Goal: Task Accomplishment & Management: Manage account settings

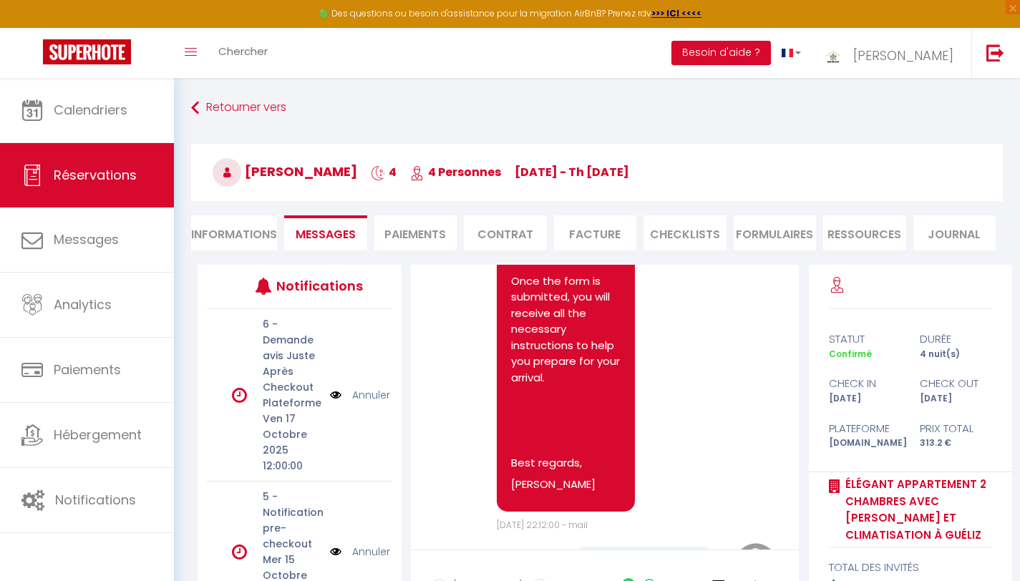
click at [256, 238] on li "Informations" at bounding box center [234, 232] width 86 height 35
select select
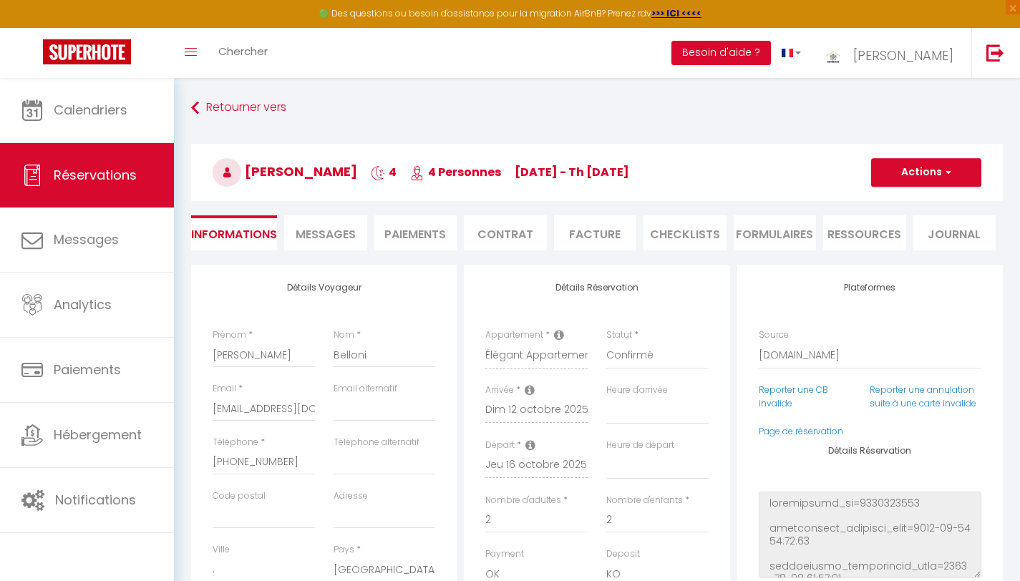
select select
checkbox input "false"
select select
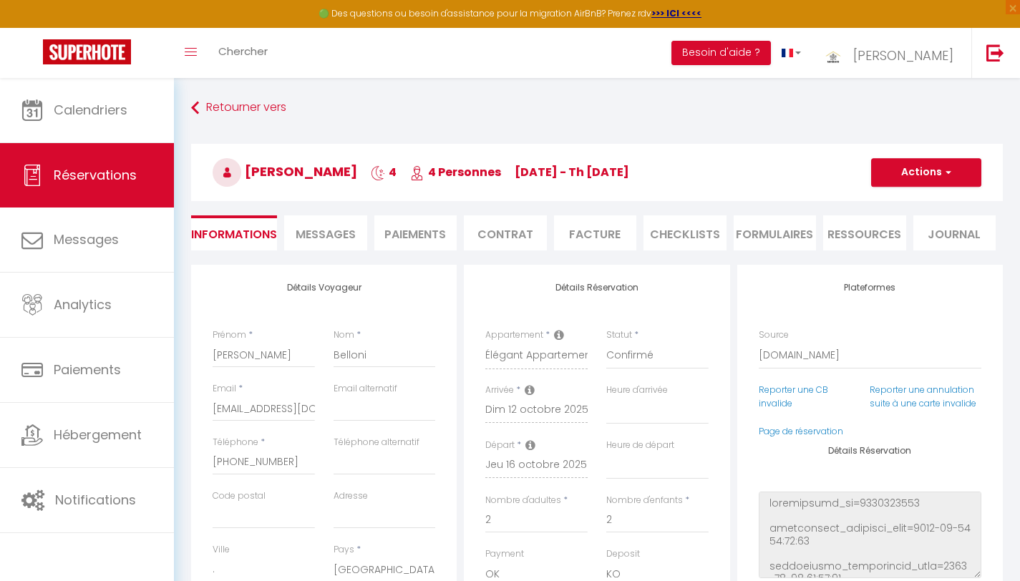
checkbox input "false"
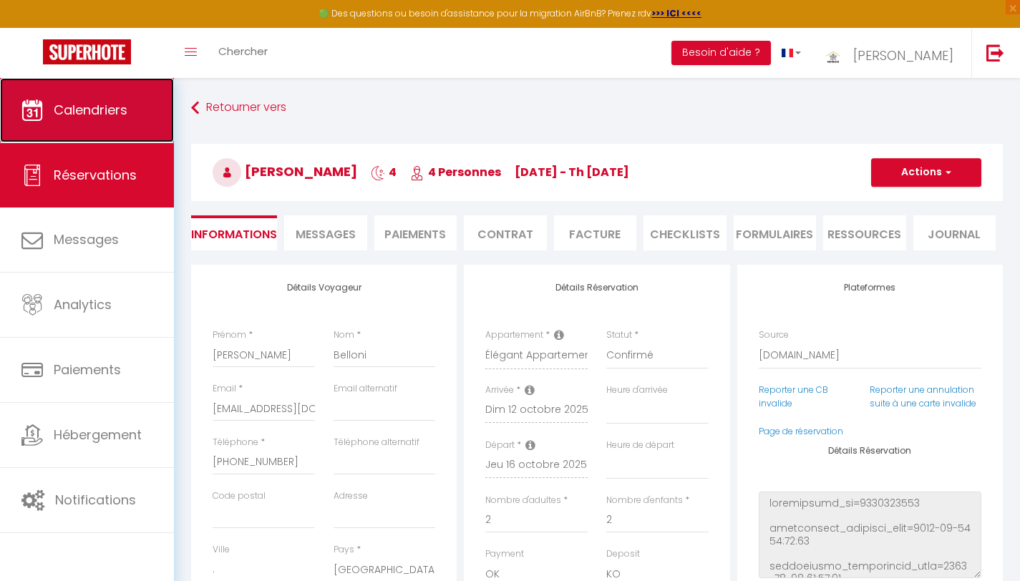
click at [111, 117] on span "Calendriers" at bounding box center [91, 110] width 74 height 18
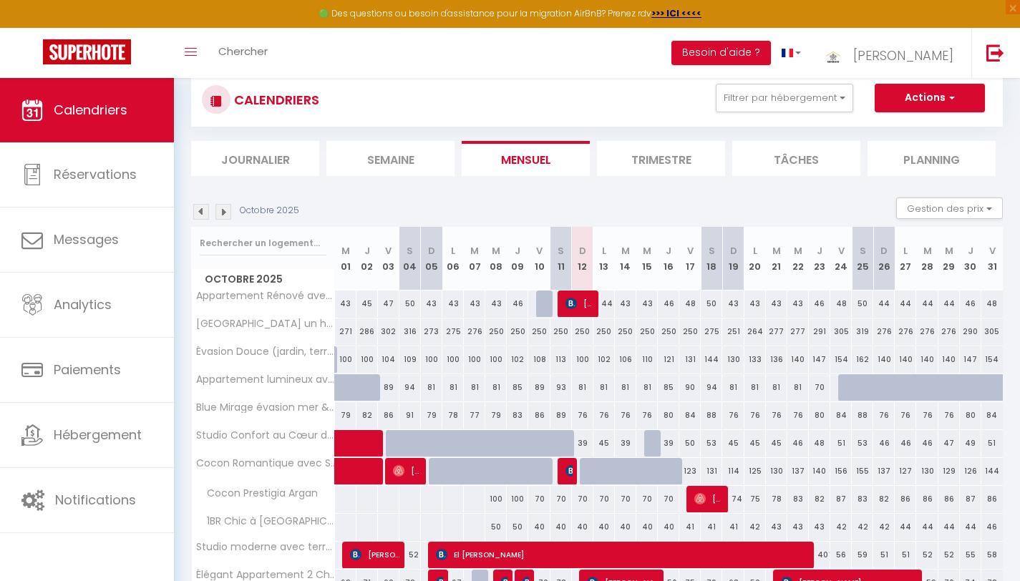
scroll to position [111, 0]
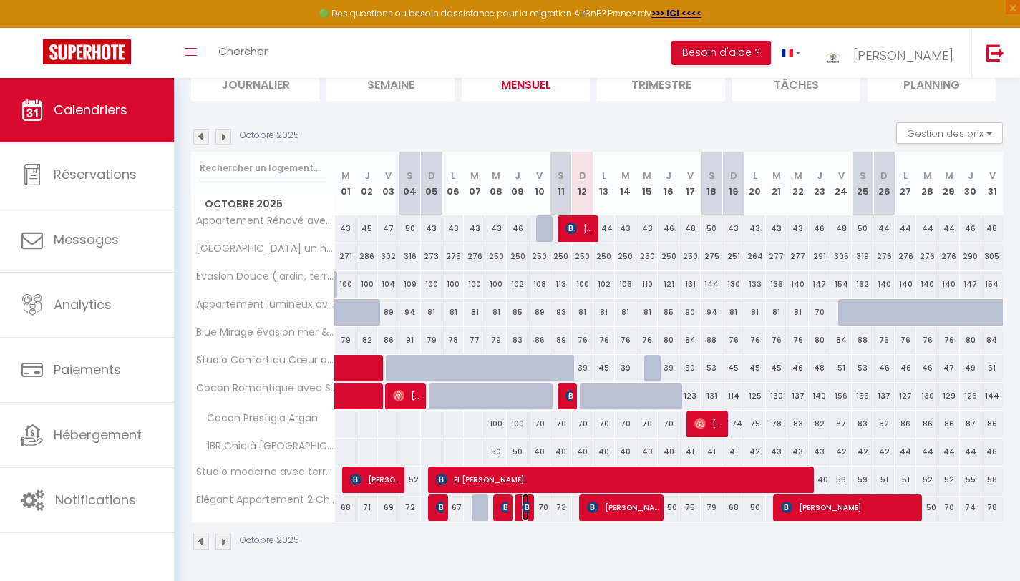
click at [525, 510] on img at bounding box center [527, 507] width 11 height 11
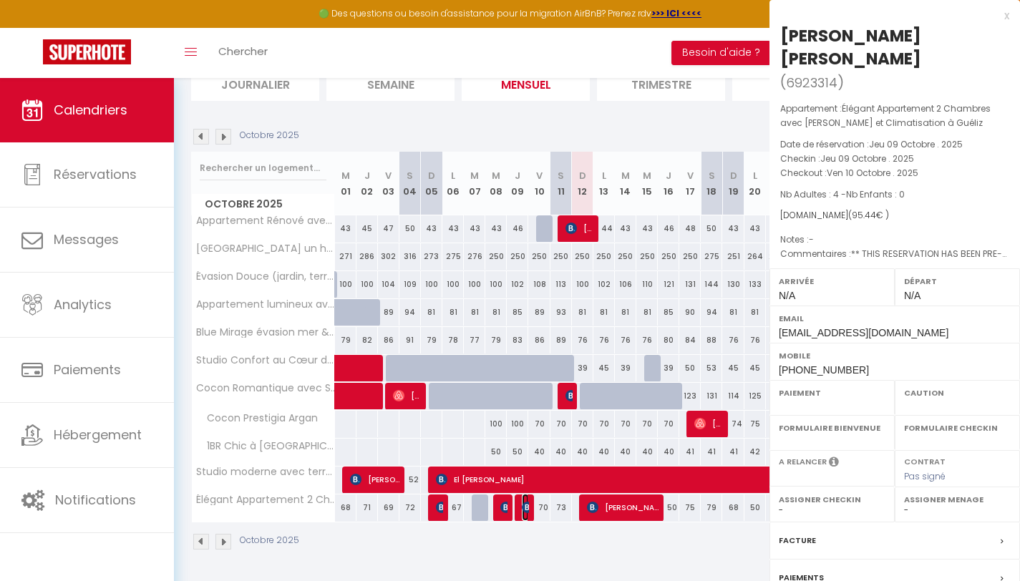
select select "OK"
select select "KO"
select select "0"
select select "1"
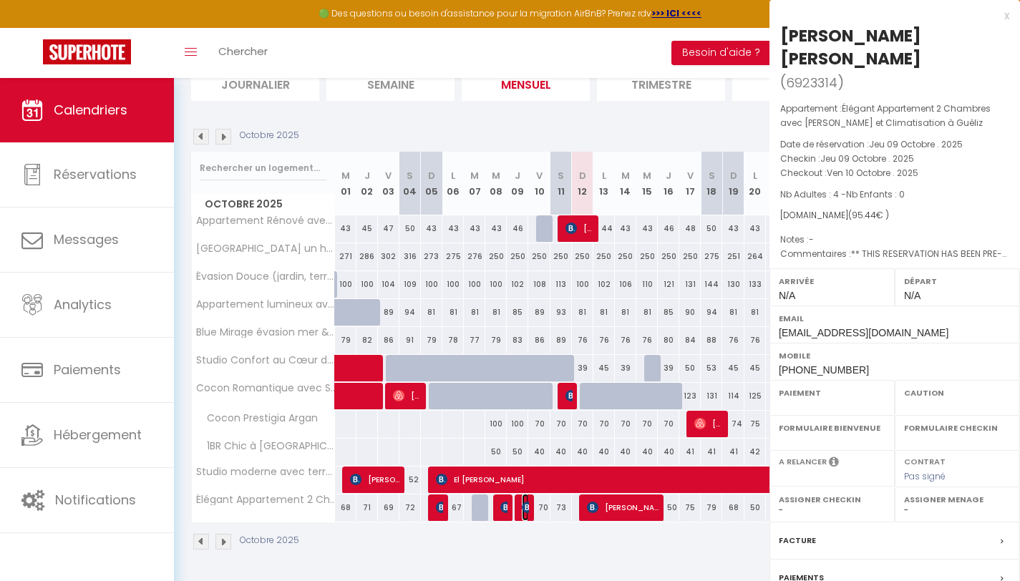
select select
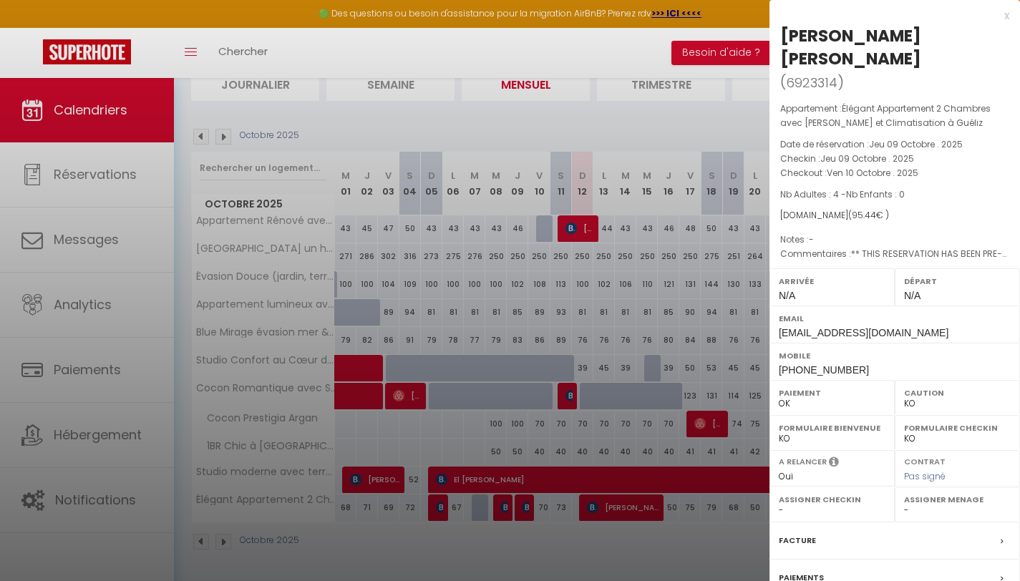
click at [660, 126] on div at bounding box center [510, 290] width 1020 height 581
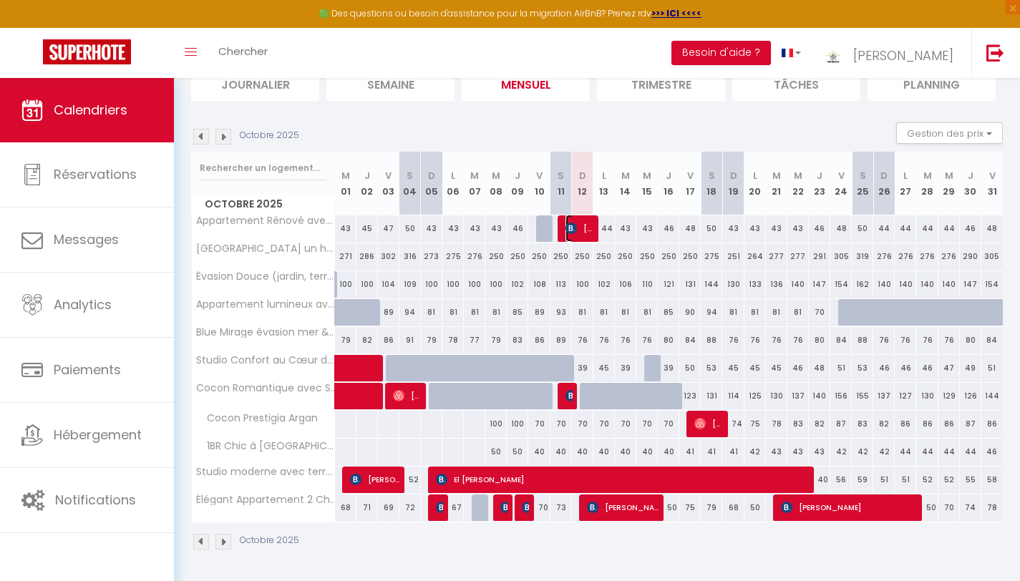
click at [578, 226] on span "[PERSON_NAME]" at bounding box center [579, 228] width 29 height 27
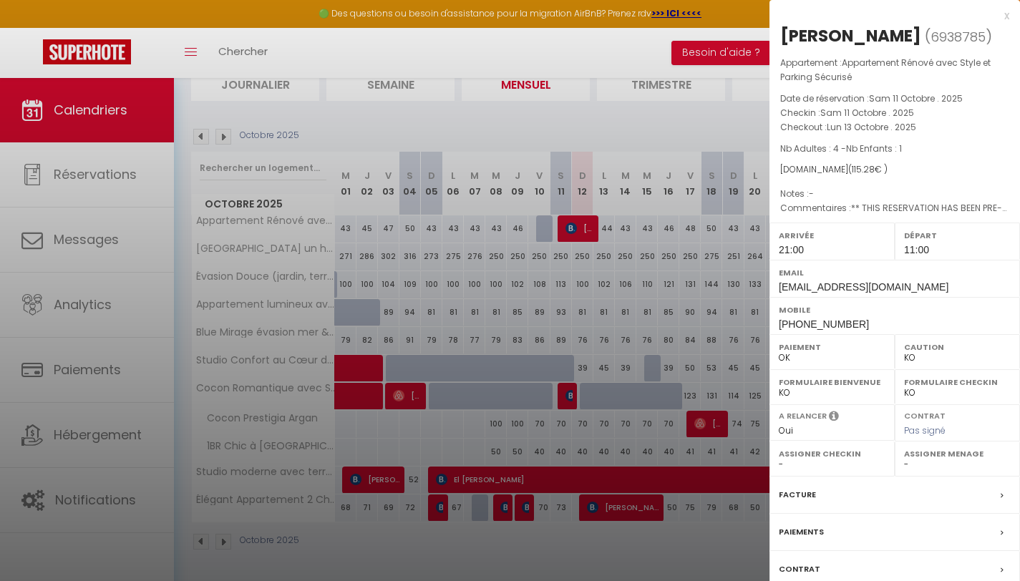
click at [689, 122] on div at bounding box center [510, 290] width 1020 height 581
